Goal: Task Accomplishment & Management: Manage account settings

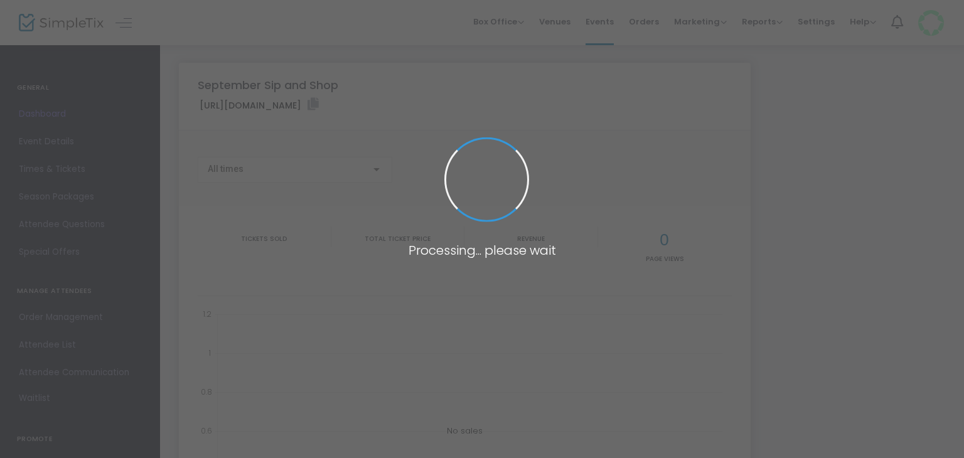
type input "[URL][DOMAIN_NAME]"
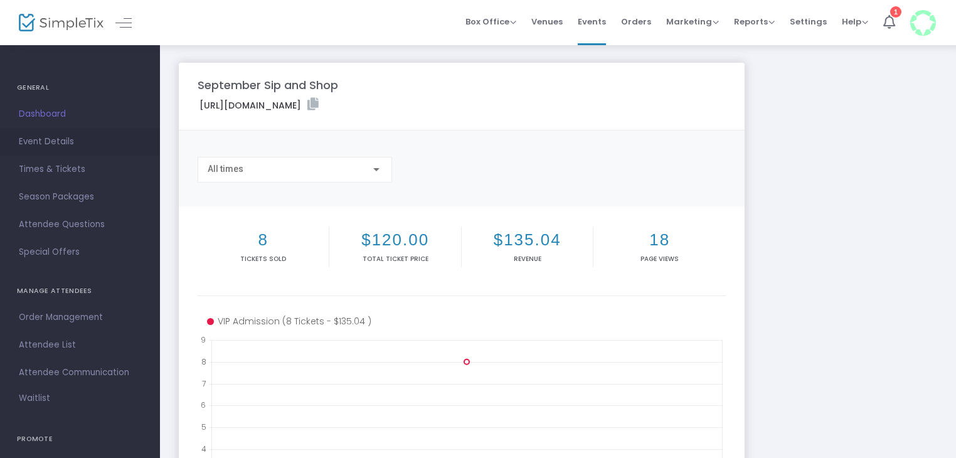
click at [34, 141] on span "Event Details" at bounding box center [80, 142] width 122 height 16
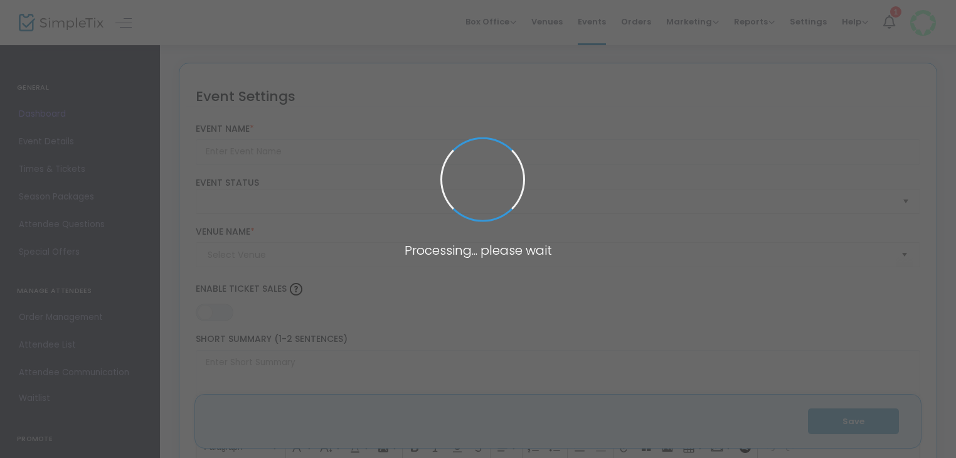
click at [48, 174] on span at bounding box center [478, 229] width 956 height 458
type input "September Sip and Shop"
type textarea "September Sip and Shop Join us for a delightful evening at the September Sip an…"
type input "Buy Tickets"
type input "[PERSON_NAME] Med Spa"
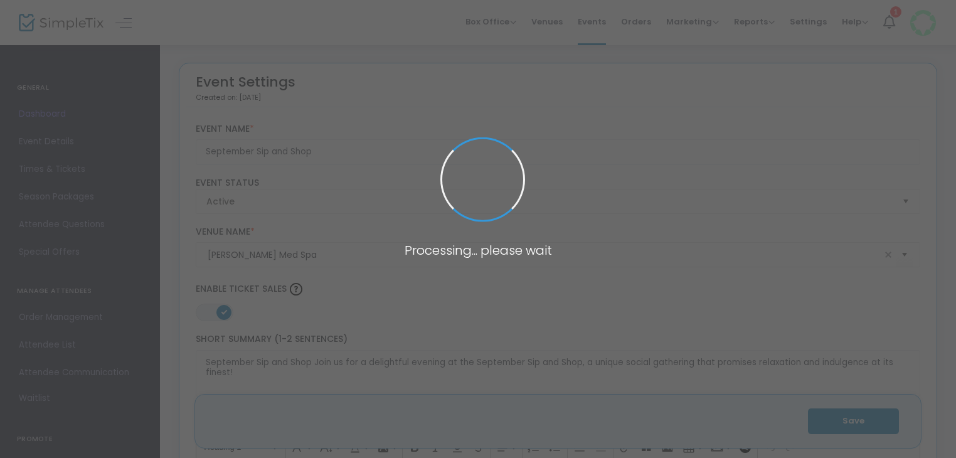
click at [48, 174] on span "Times & Tickets" at bounding box center [80, 169] width 122 height 16
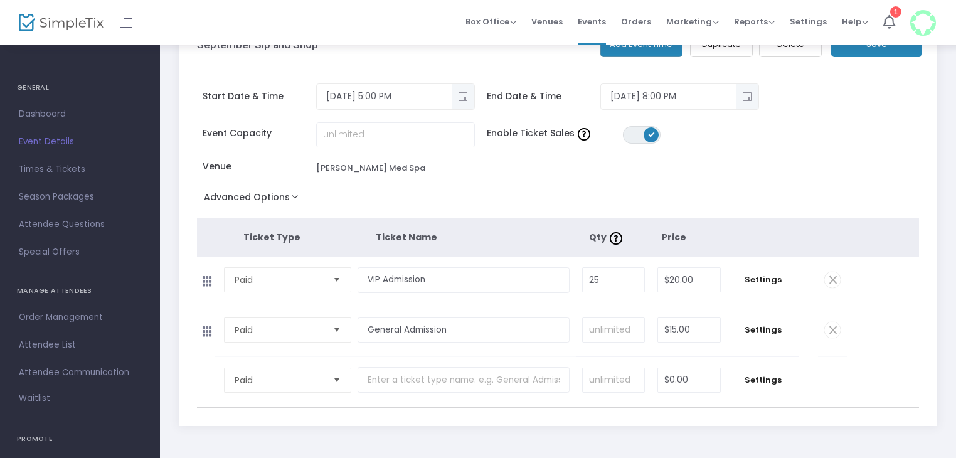
scroll to position [38, 0]
click at [682, 333] on input "15" at bounding box center [689, 331] width 62 height 24
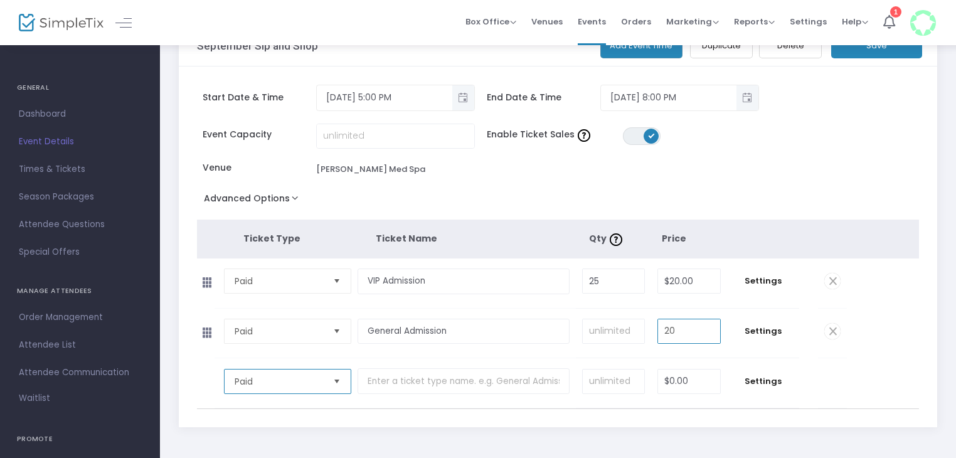
type input "$20.00"
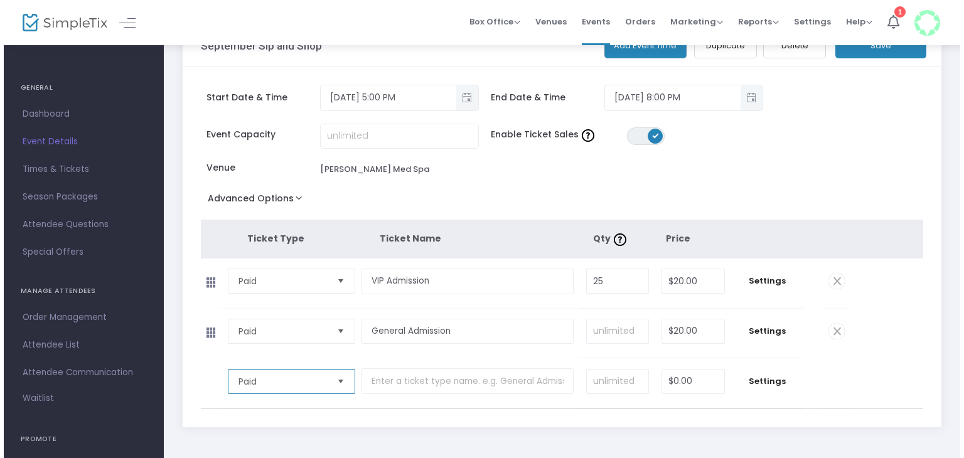
scroll to position [0, 0]
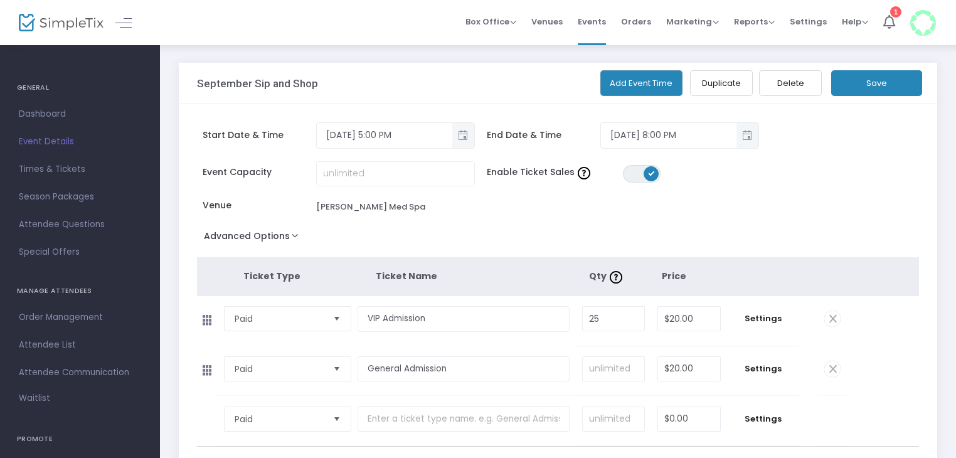
click at [881, 85] on button "Save" at bounding box center [876, 83] width 91 height 26
click at [84, 251] on span "Special Offers" at bounding box center [80, 252] width 122 height 16
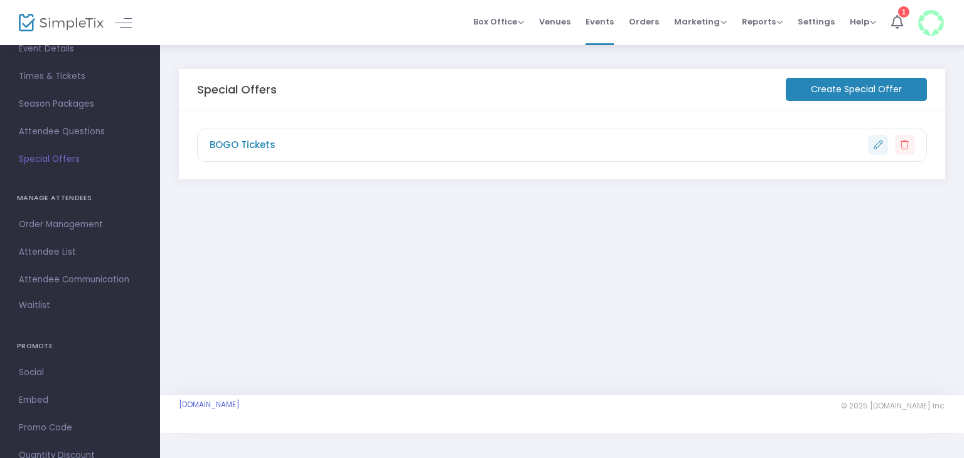
scroll to position [131, 0]
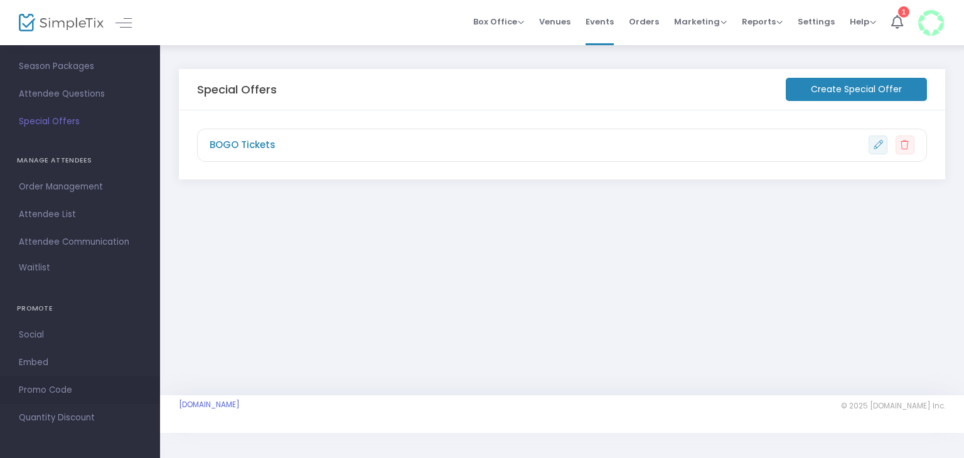
click at [43, 377] on link "Promo Code" at bounding box center [80, 390] width 160 height 28
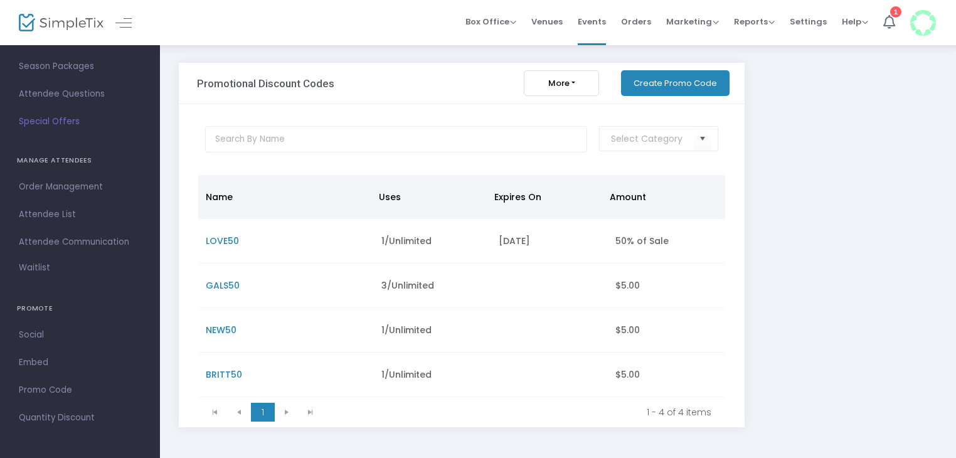
click at [663, 78] on button "Create Promo Code" at bounding box center [675, 83] width 109 height 26
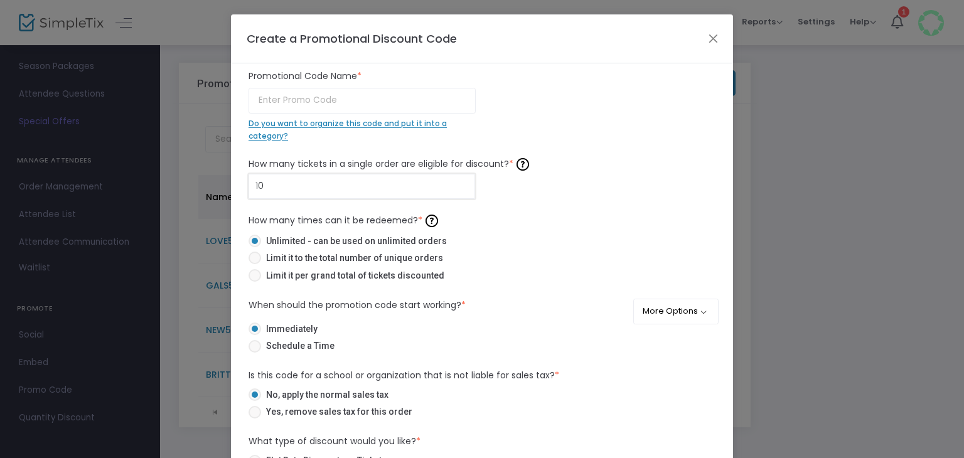
click at [393, 191] on input "10" at bounding box center [361, 186] width 225 height 24
type input "10"
click at [589, 244] on label "Unlimited - can be used on unlimited orders" at bounding box center [476, 241] width 457 height 13
click at [255, 247] on input "Unlimited - can be used on unlimited orders" at bounding box center [254, 247] width 1 height 1
click at [393, 104] on input "text" at bounding box center [361, 101] width 227 height 26
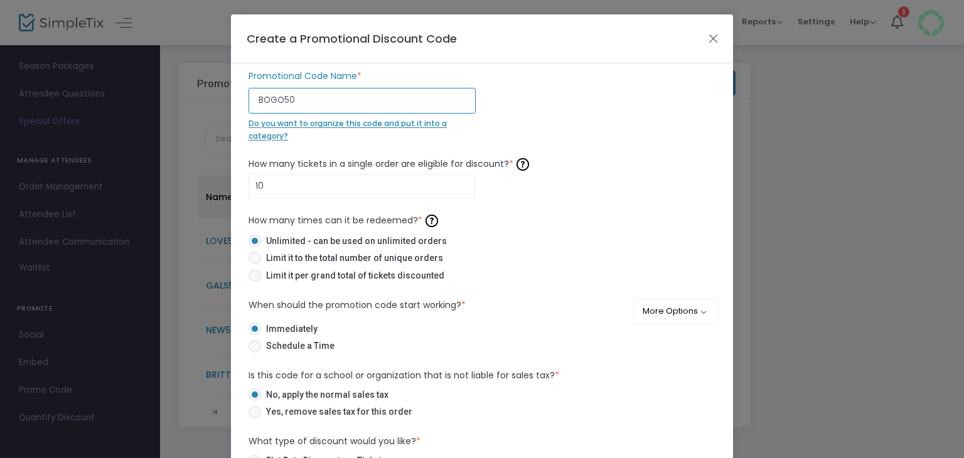
type input "BOGO50"
click at [533, 263] on label "Limit it to the total number of unique orders" at bounding box center [476, 258] width 457 height 13
click at [255, 264] on input "Limit it to the total number of unique orders" at bounding box center [254, 264] width 1 height 1
radio input "true"
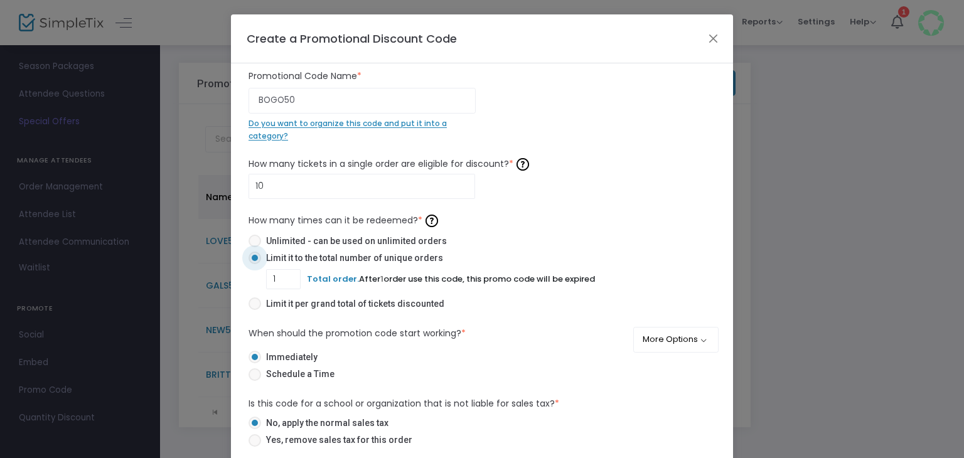
click at [378, 235] on span "Unlimited - can be used on unlimited orders" at bounding box center [354, 241] width 186 height 13
click at [255, 247] on input "Unlimited - can be used on unlimited orders" at bounding box center [254, 247] width 1 height 1
radio input "true"
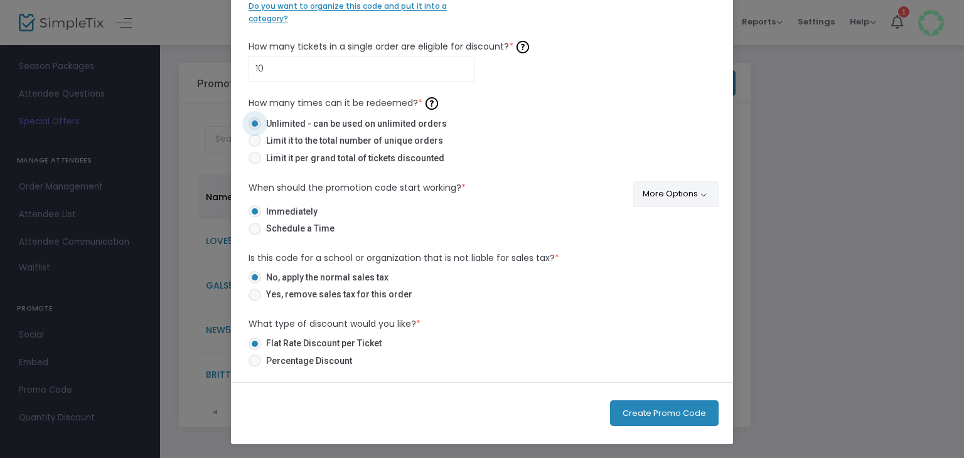
click at [660, 192] on button "More Options" at bounding box center [676, 194] width 86 height 26
